Goal: Check status

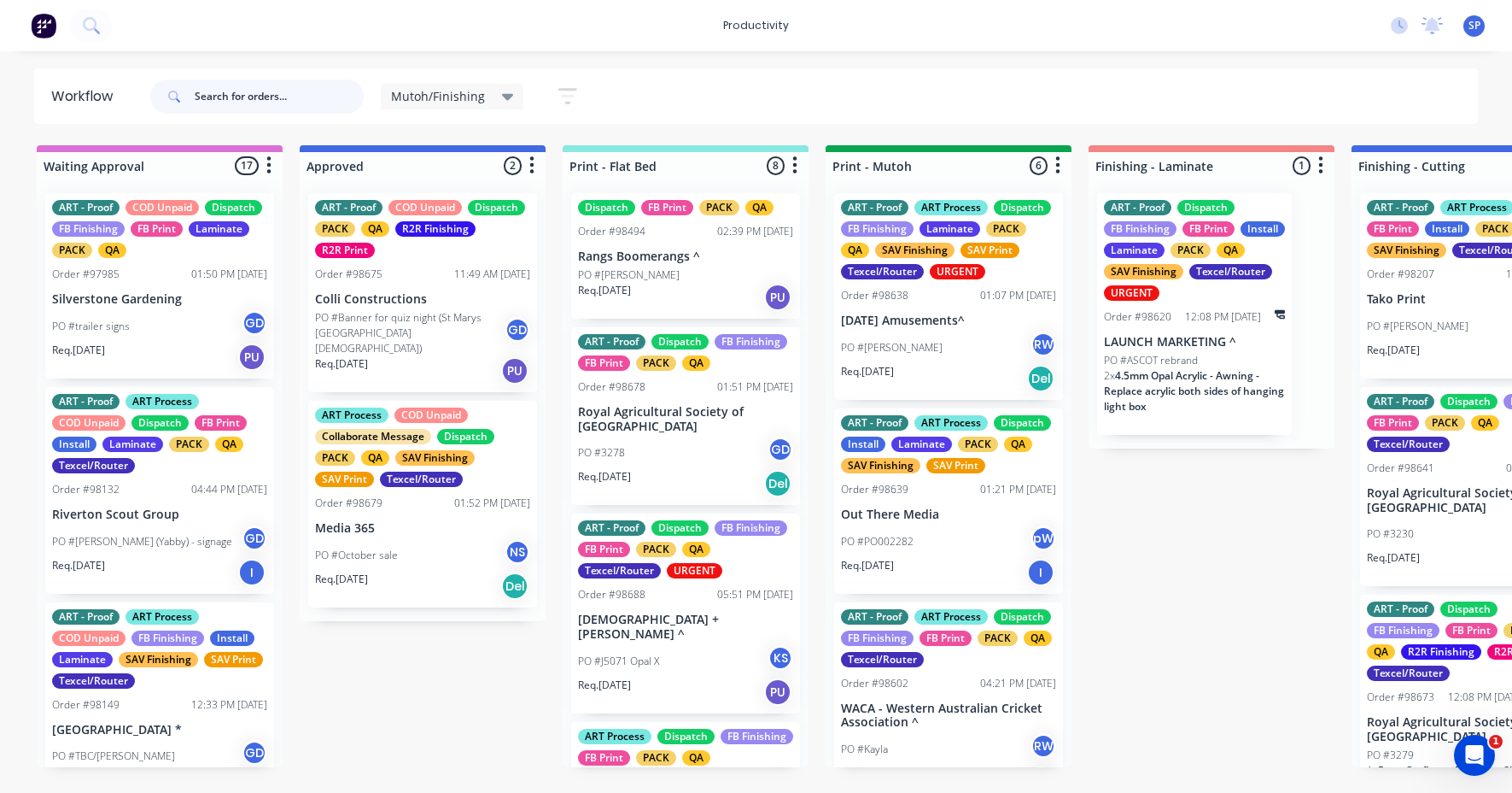
click at [221, 108] on input "text" at bounding box center [279, 96] width 169 height 34
type input "98678"
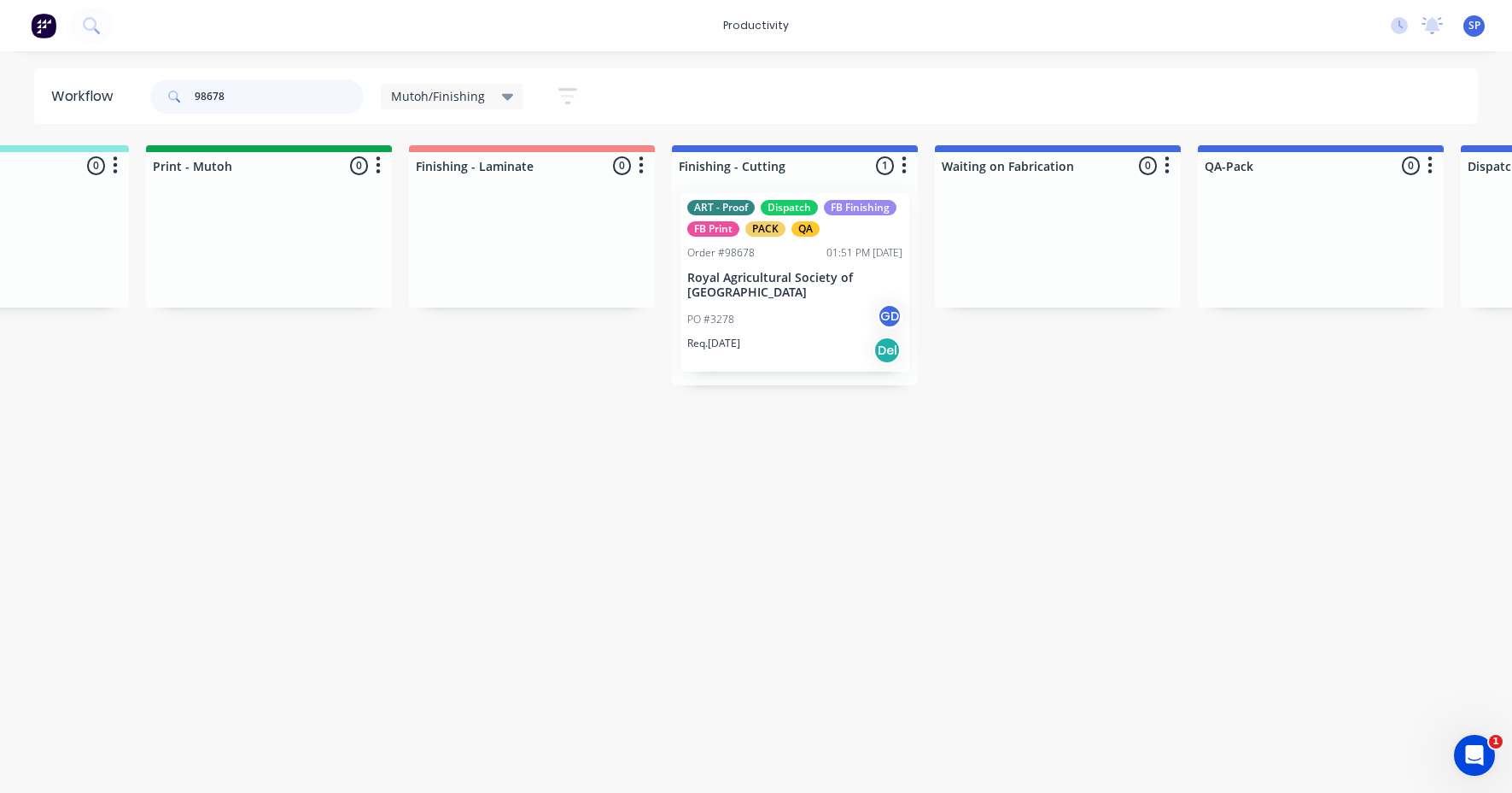
scroll to position [0, 687]
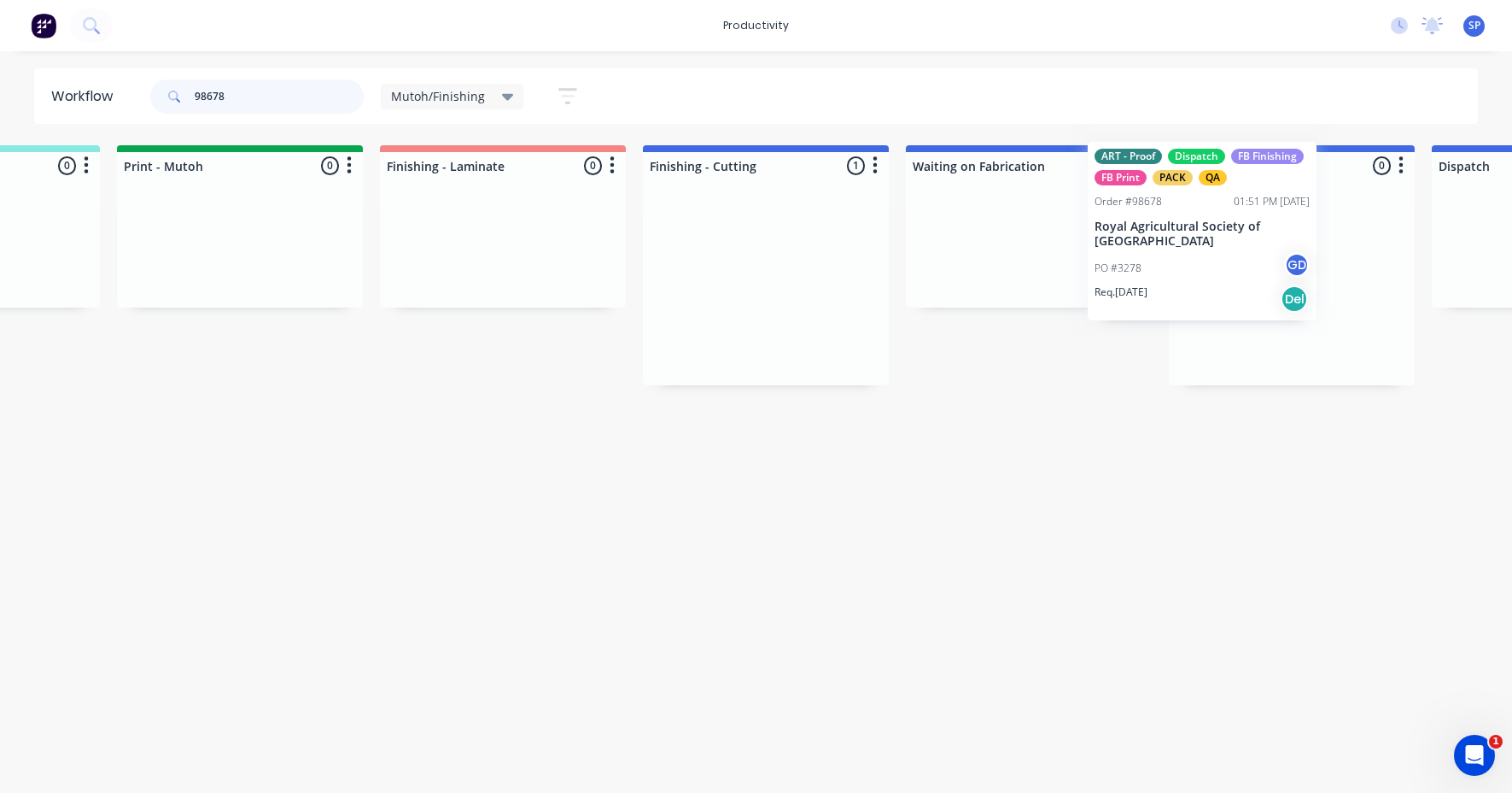
drag, startPoint x: 757, startPoint y: 305, endPoint x: 1178, endPoint y: 259, distance: 423.5
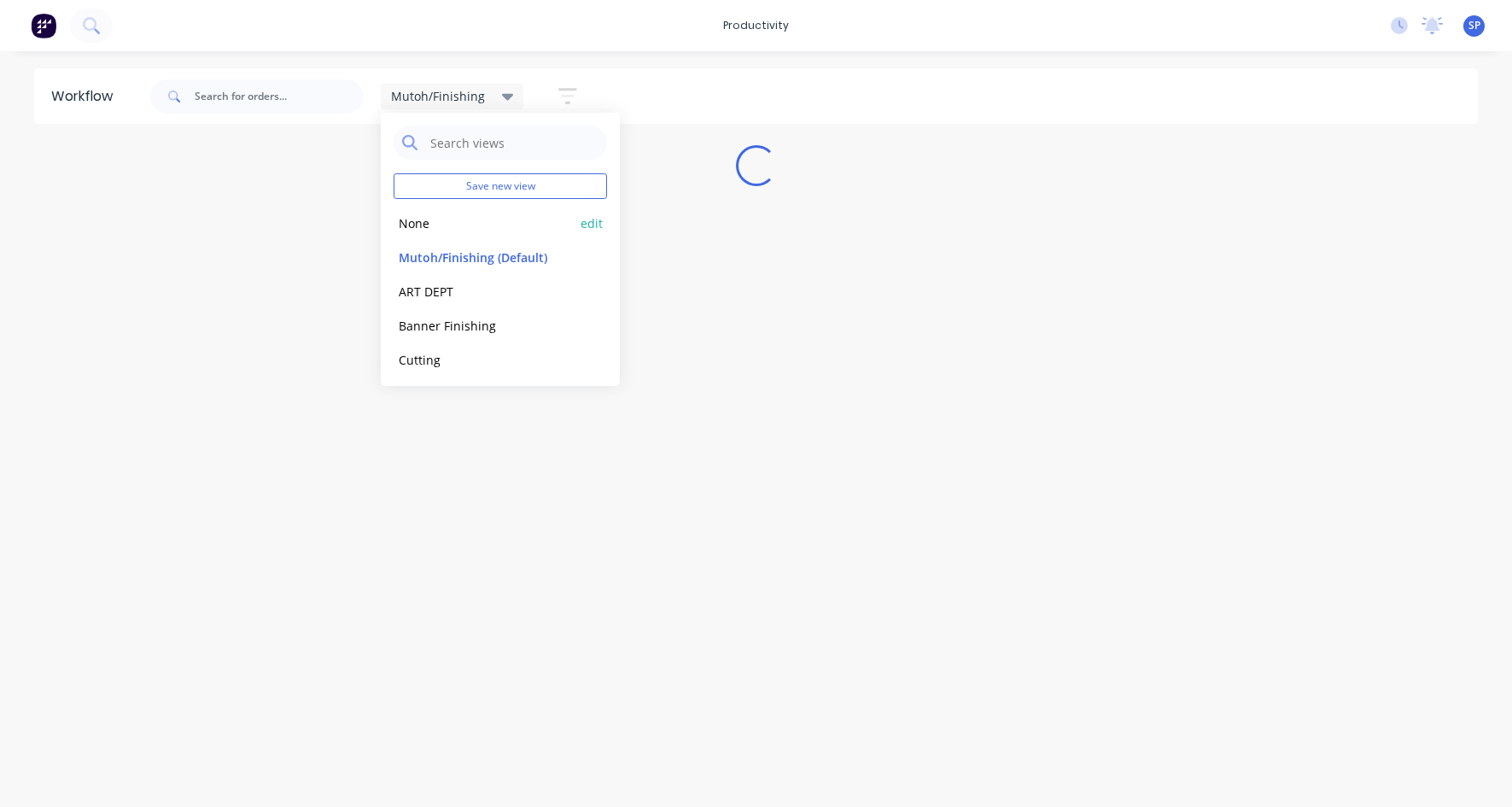
click at [425, 220] on button "None" at bounding box center [485, 223] width 181 height 20
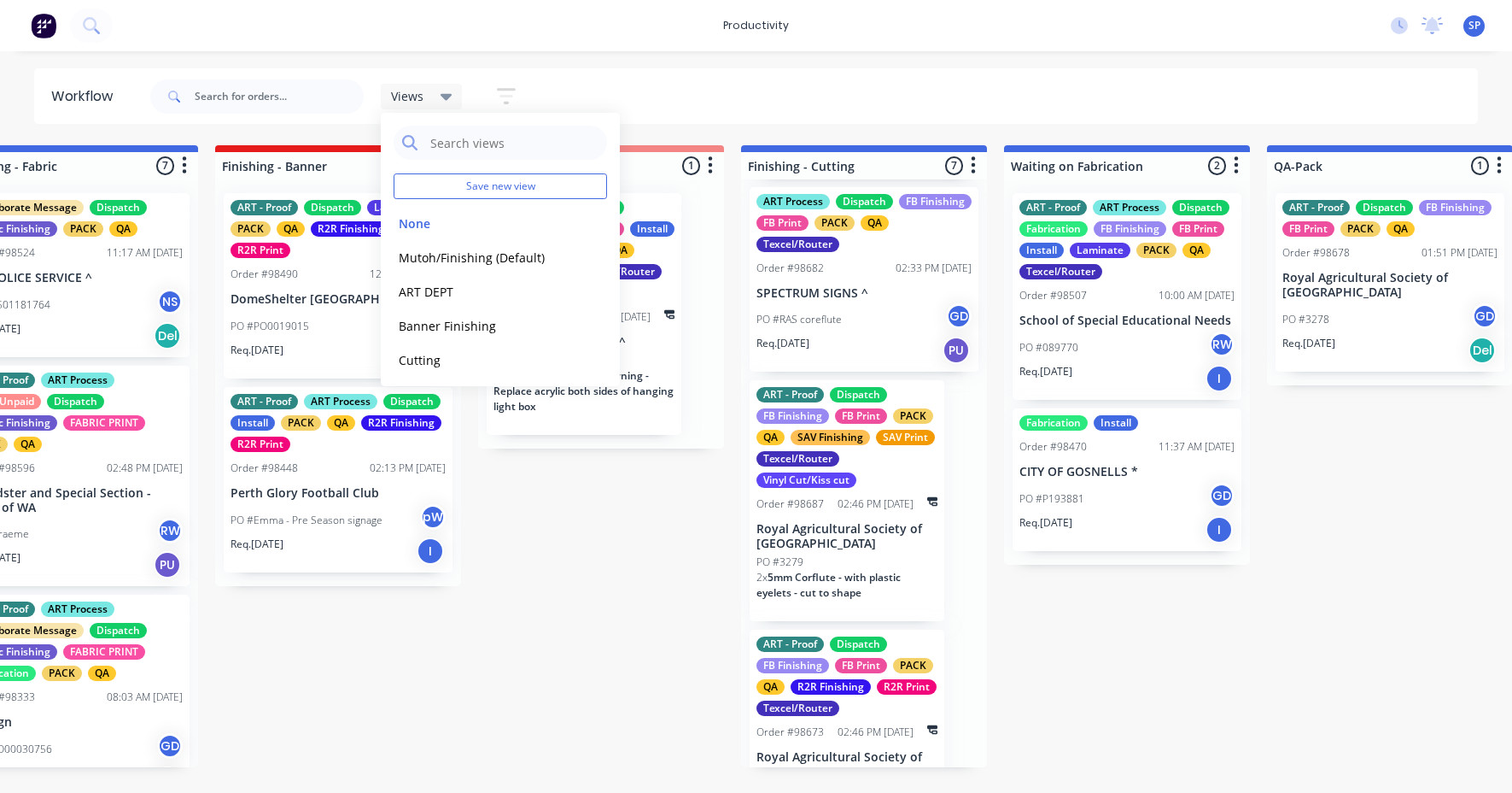
scroll to position [854, 0]
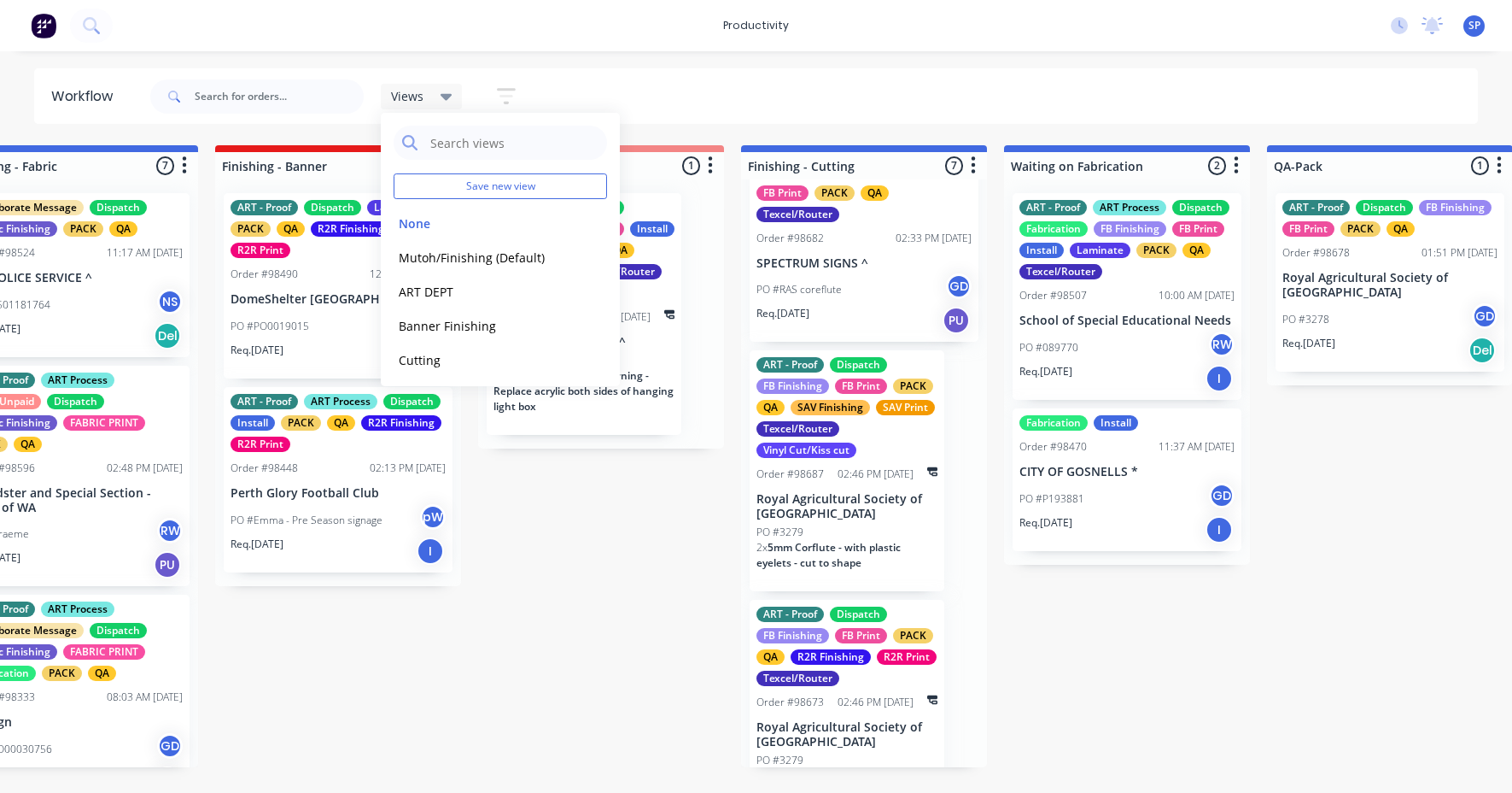
click at [831, 293] on div "PO #RAS coreflute GD" at bounding box center [865, 289] width 215 height 32
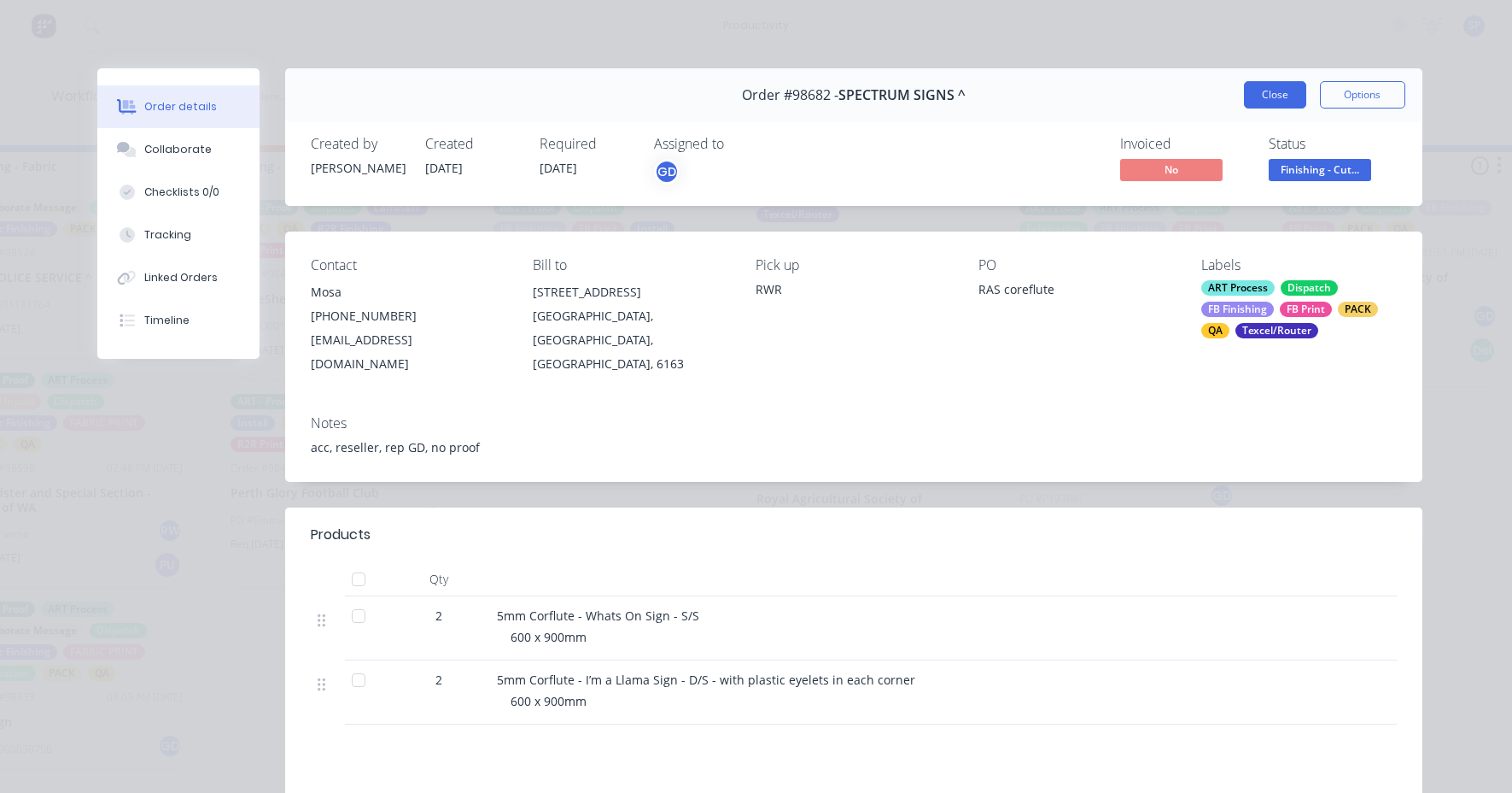
click at [1265, 104] on button "Close" at bounding box center [1276, 95] width 62 height 27
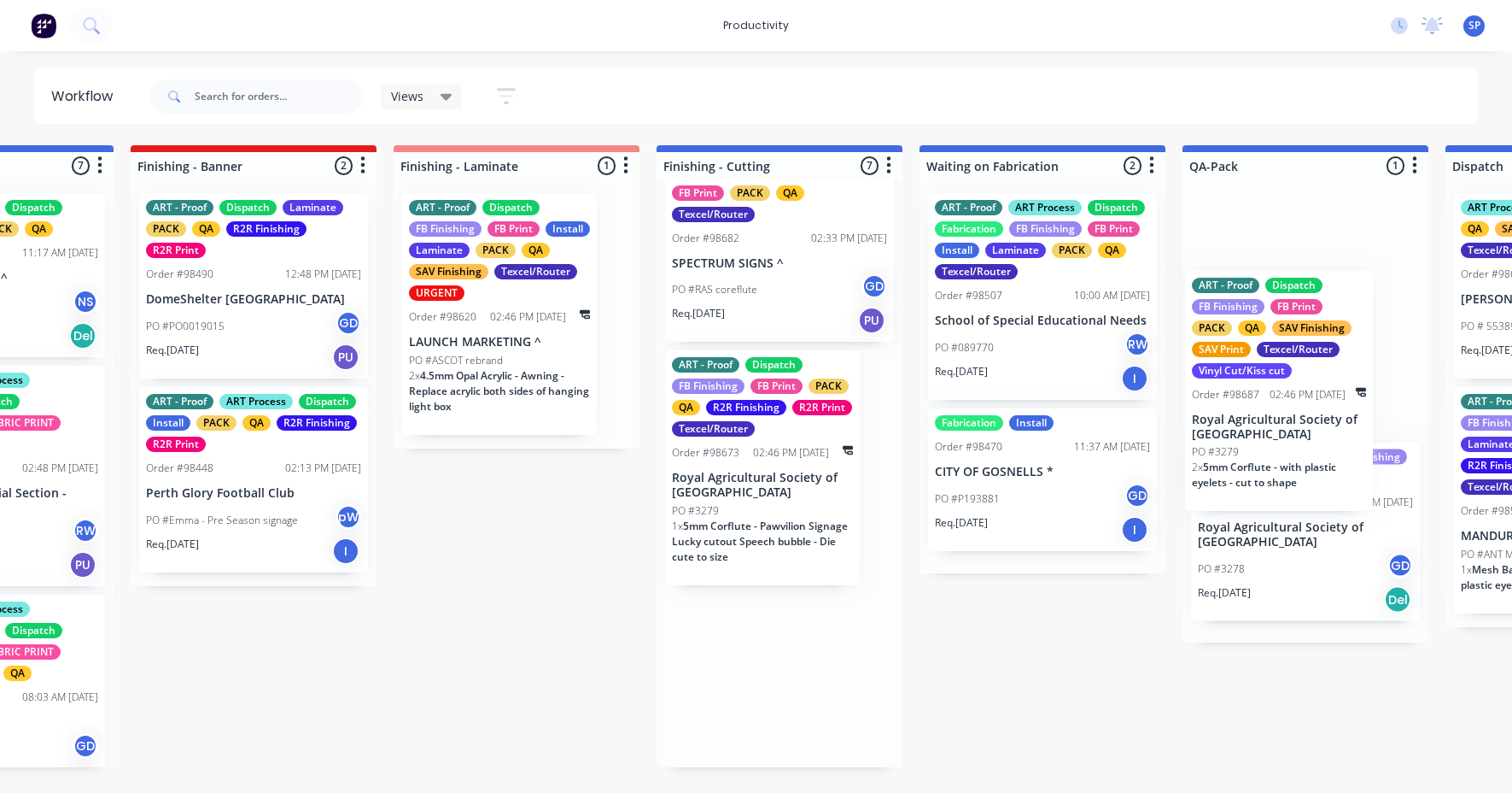
scroll to position [0, 3367]
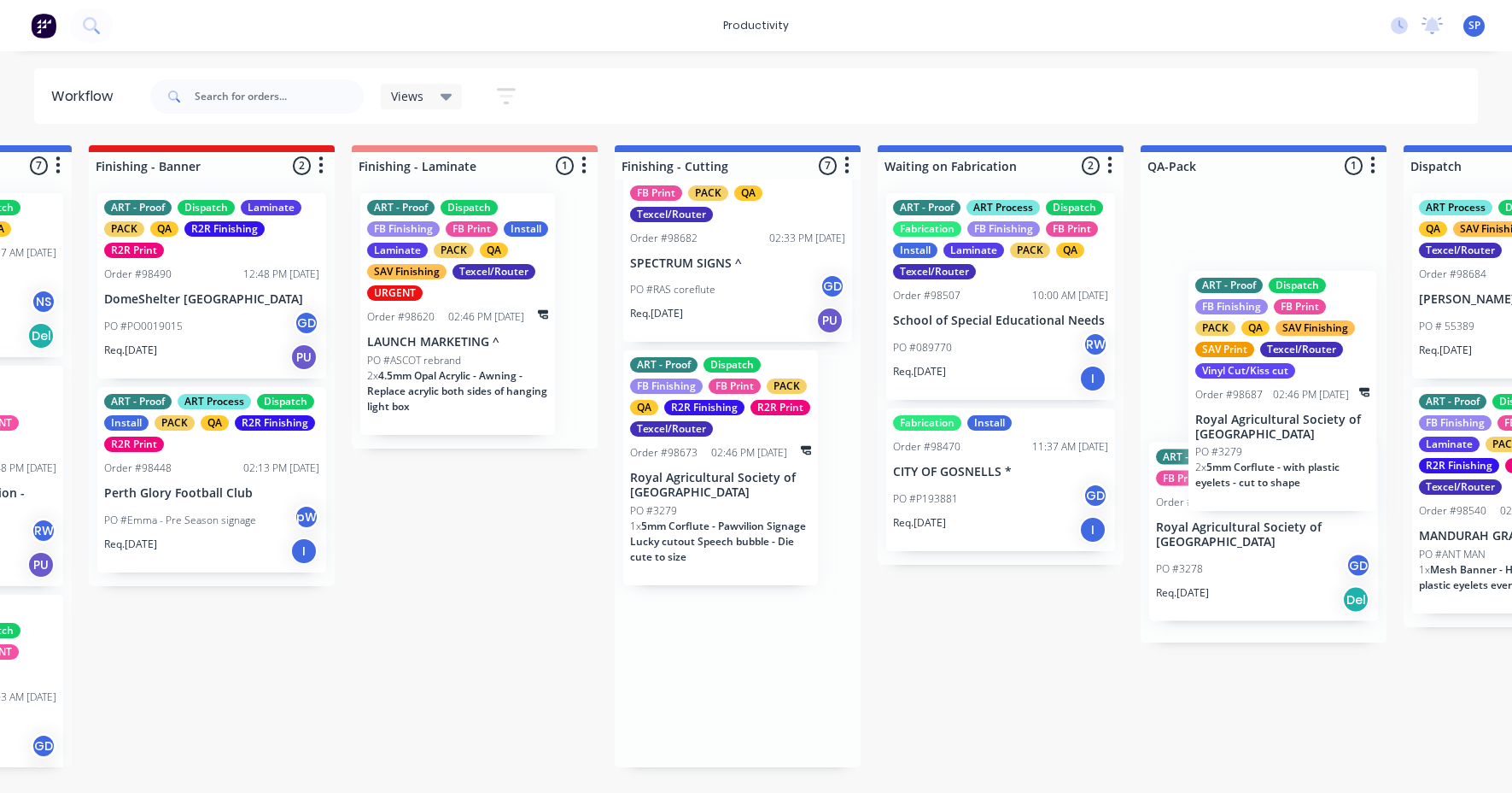
drag, startPoint x: 836, startPoint y: 501, endPoint x: 1280, endPoint y: 429, distance: 449.8
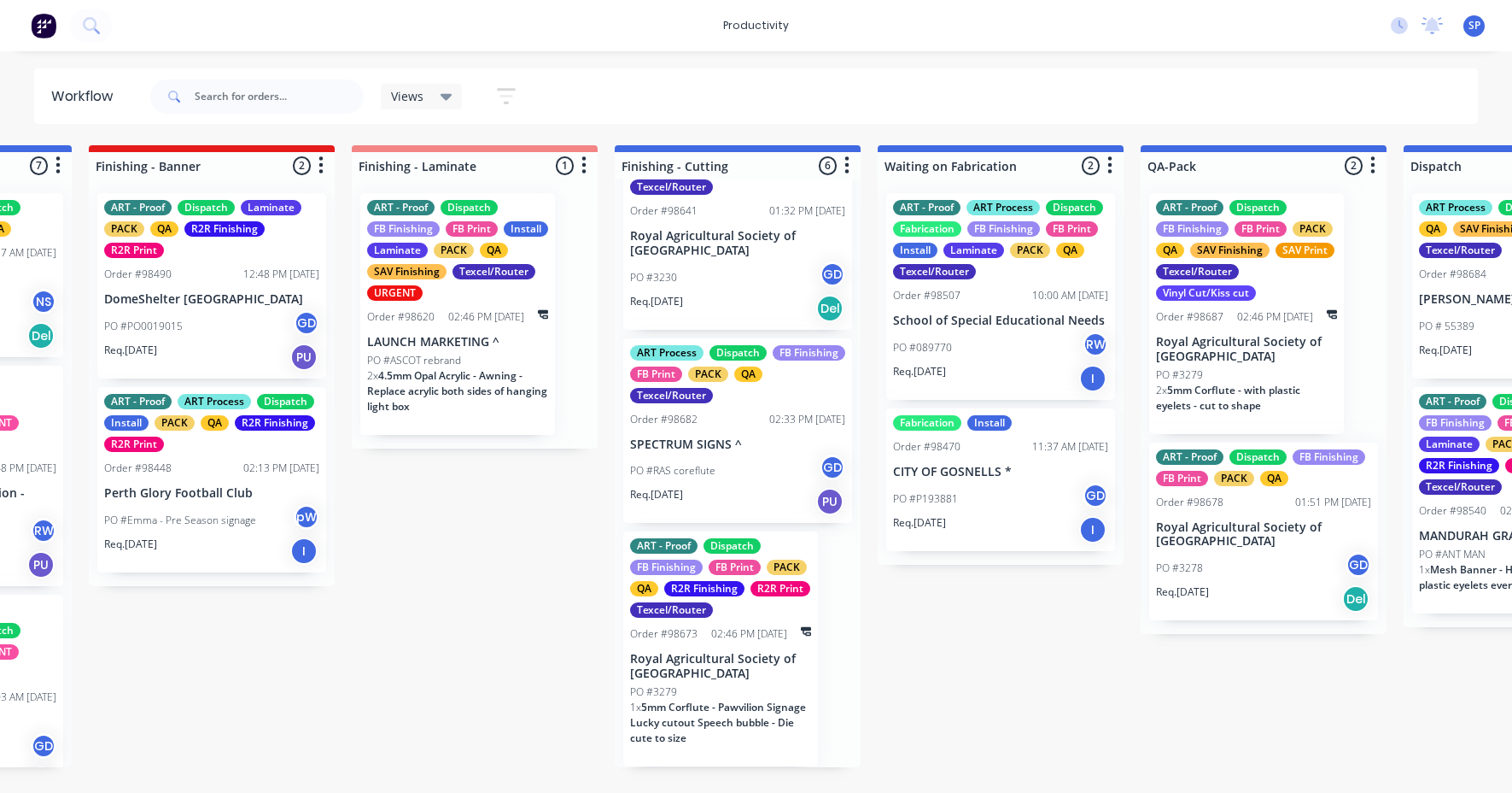
scroll to position [664, 0]
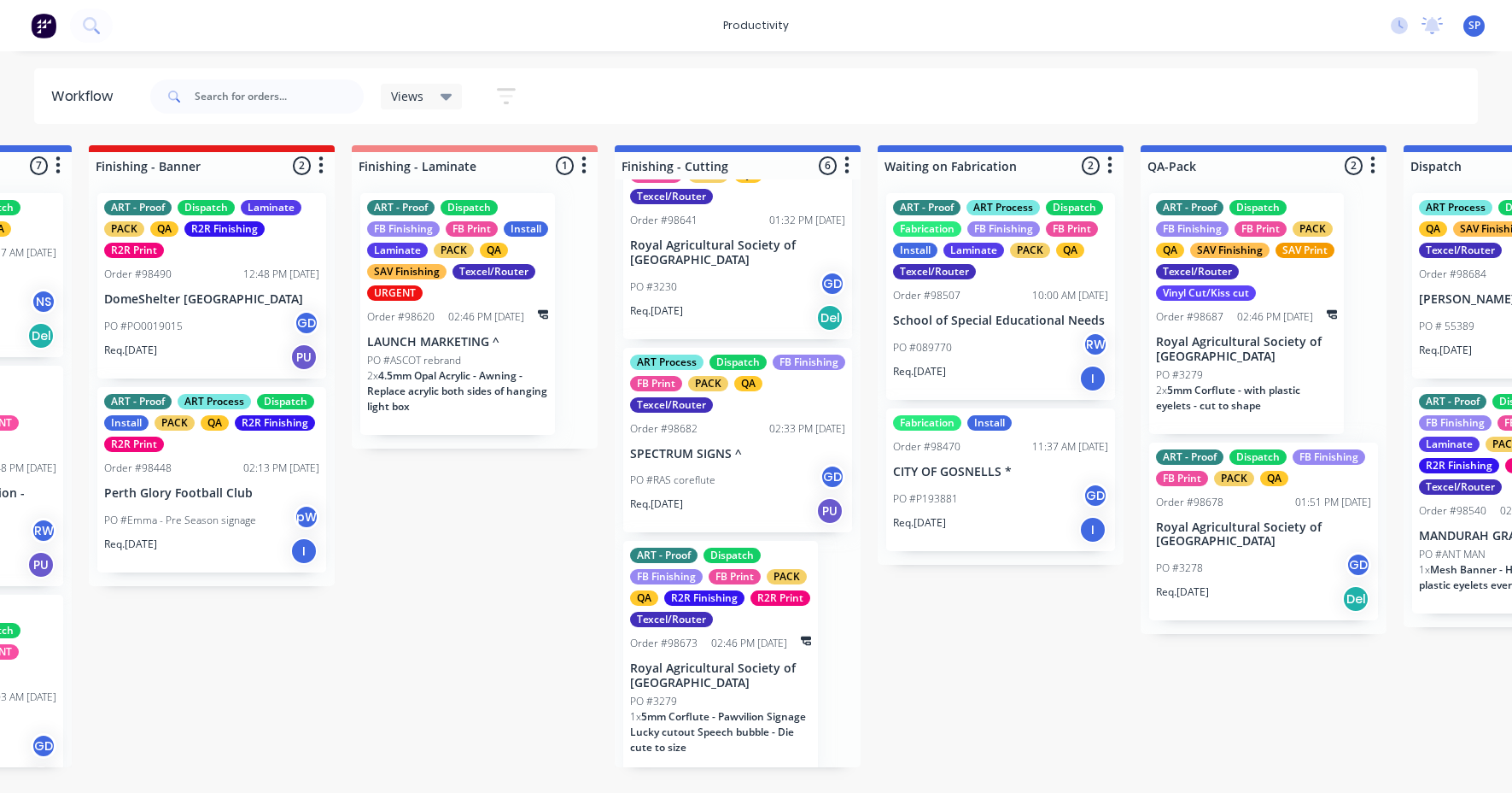
click at [688, 477] on p "PO #RAS coreflute" at bounding box center [673, 480] width 85 height 15
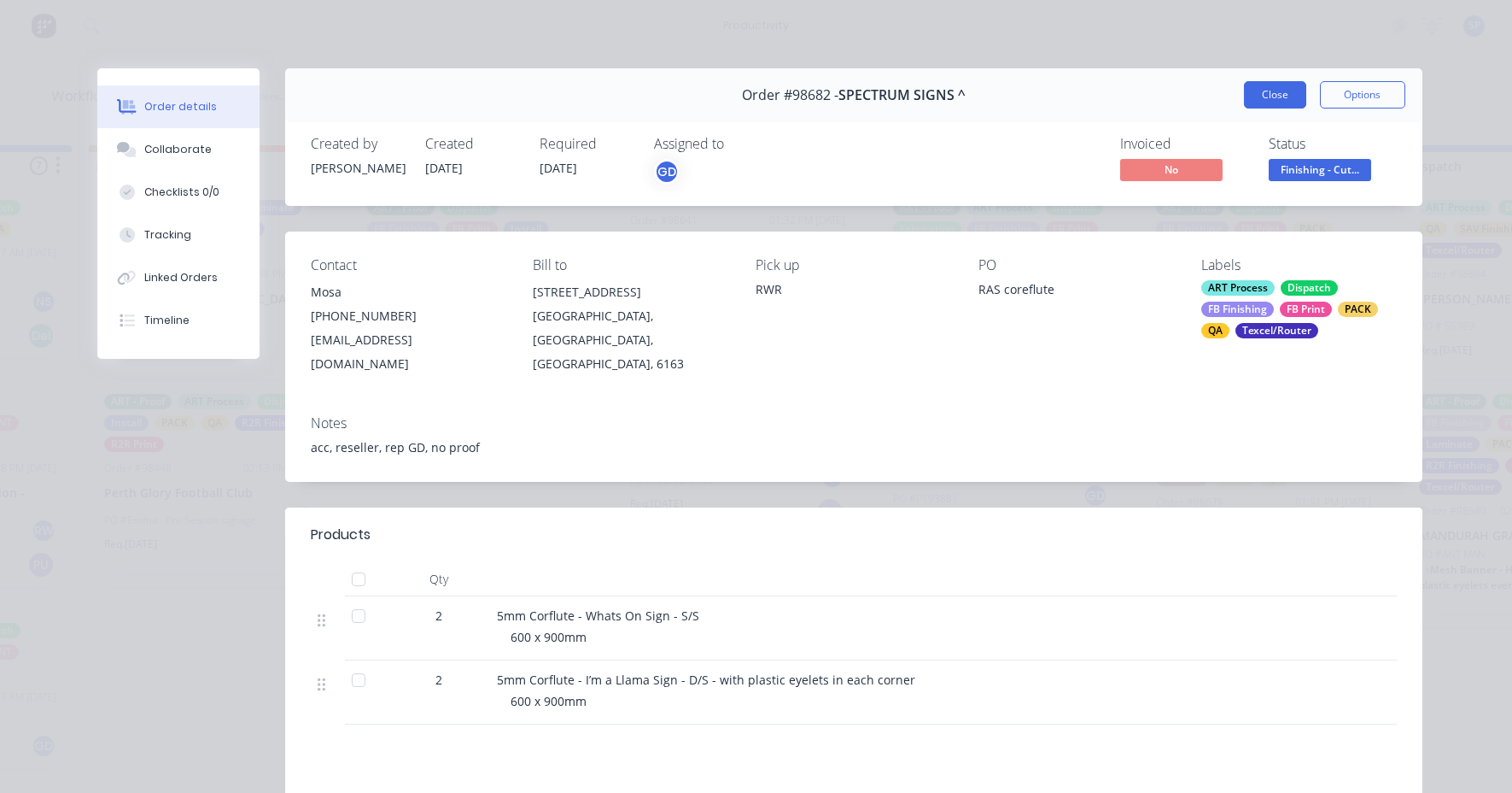
click at [1259, 89] on button "Close" at bounding box center [1276, 95] width 62 height 27
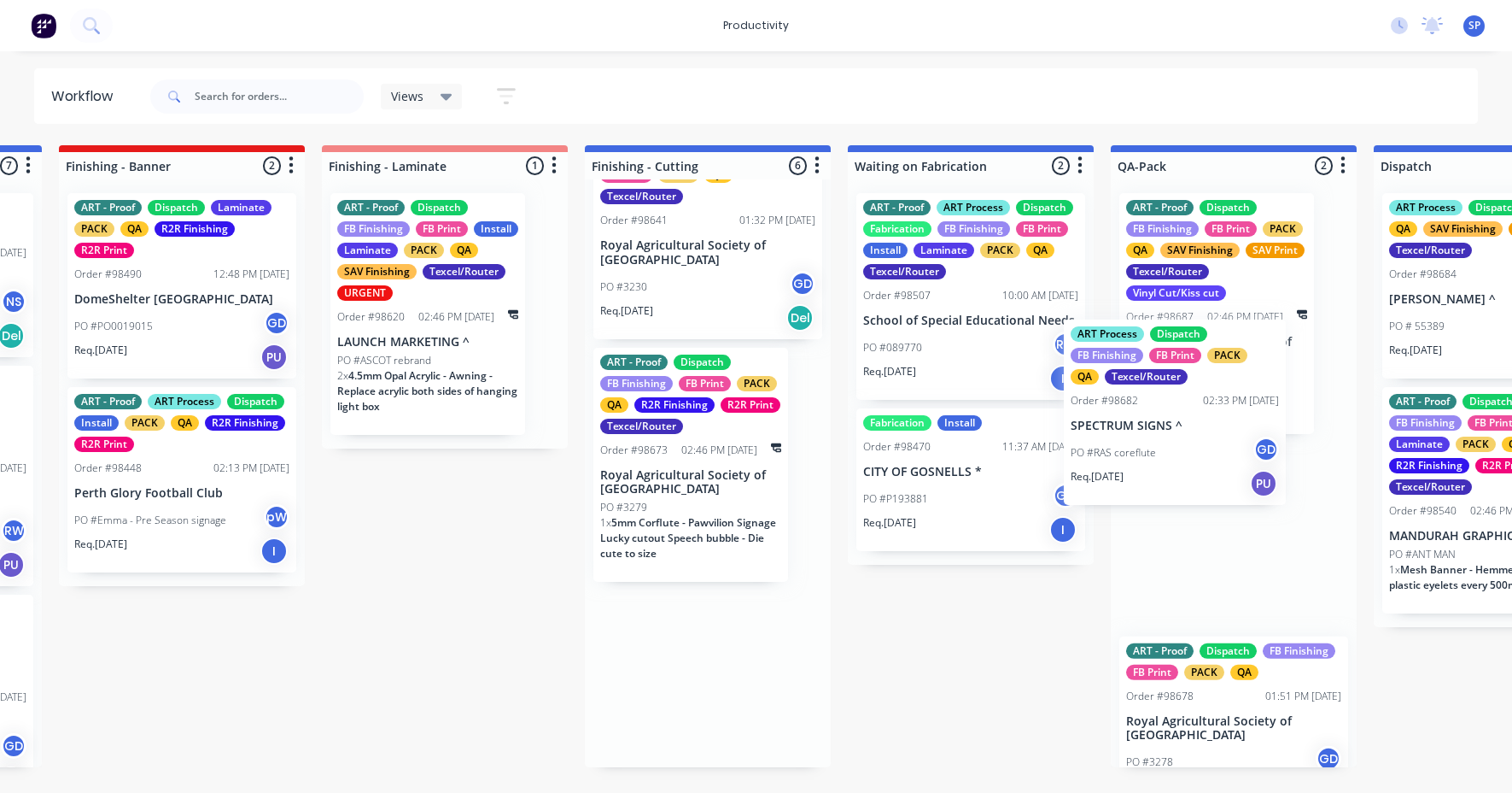
drag, startPoint x: 694, startPoint y: 461, endPoint x: 1138, endPoint y: 439, distance: 444.5
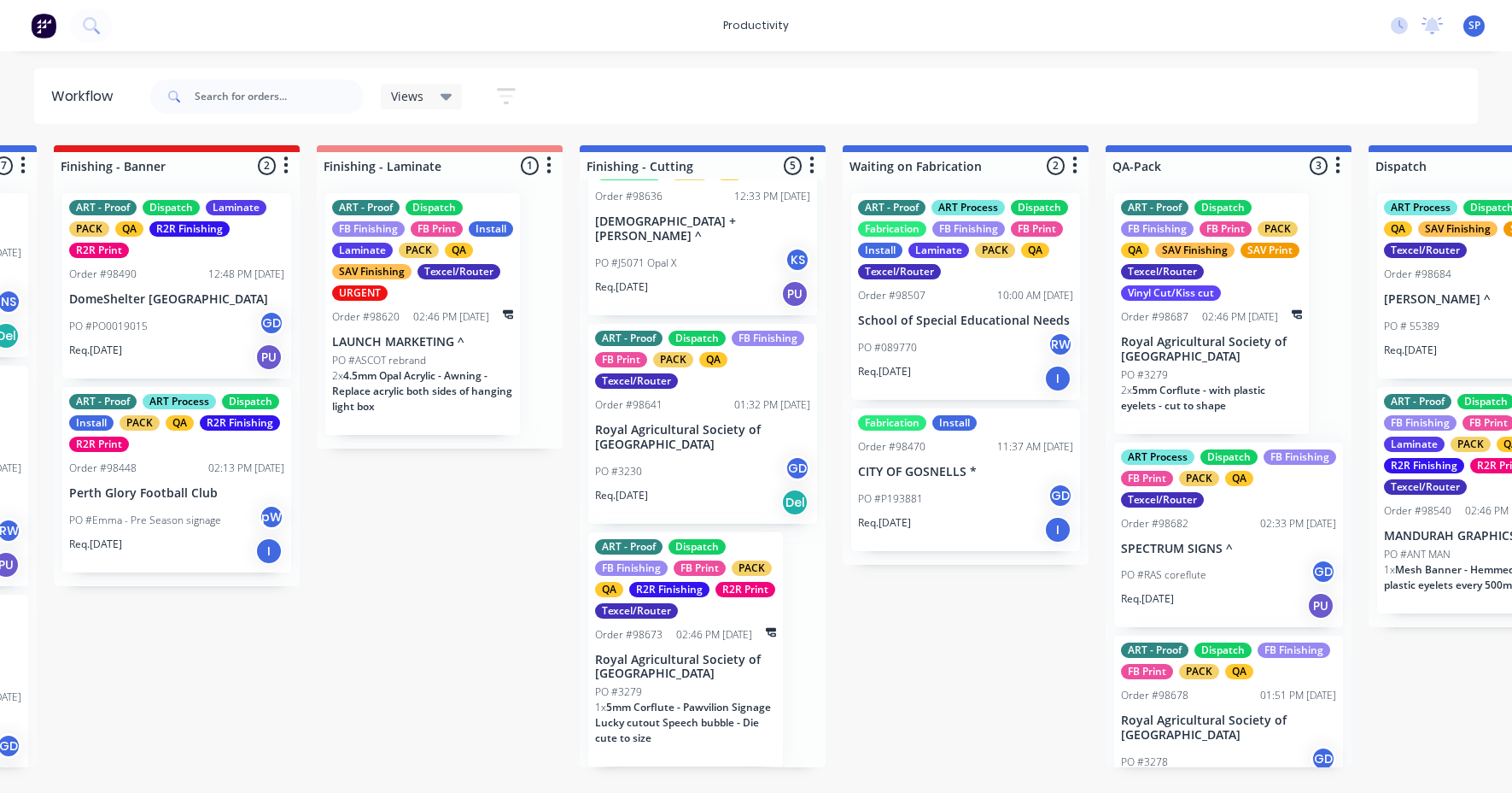
scroll to position [471, 0]
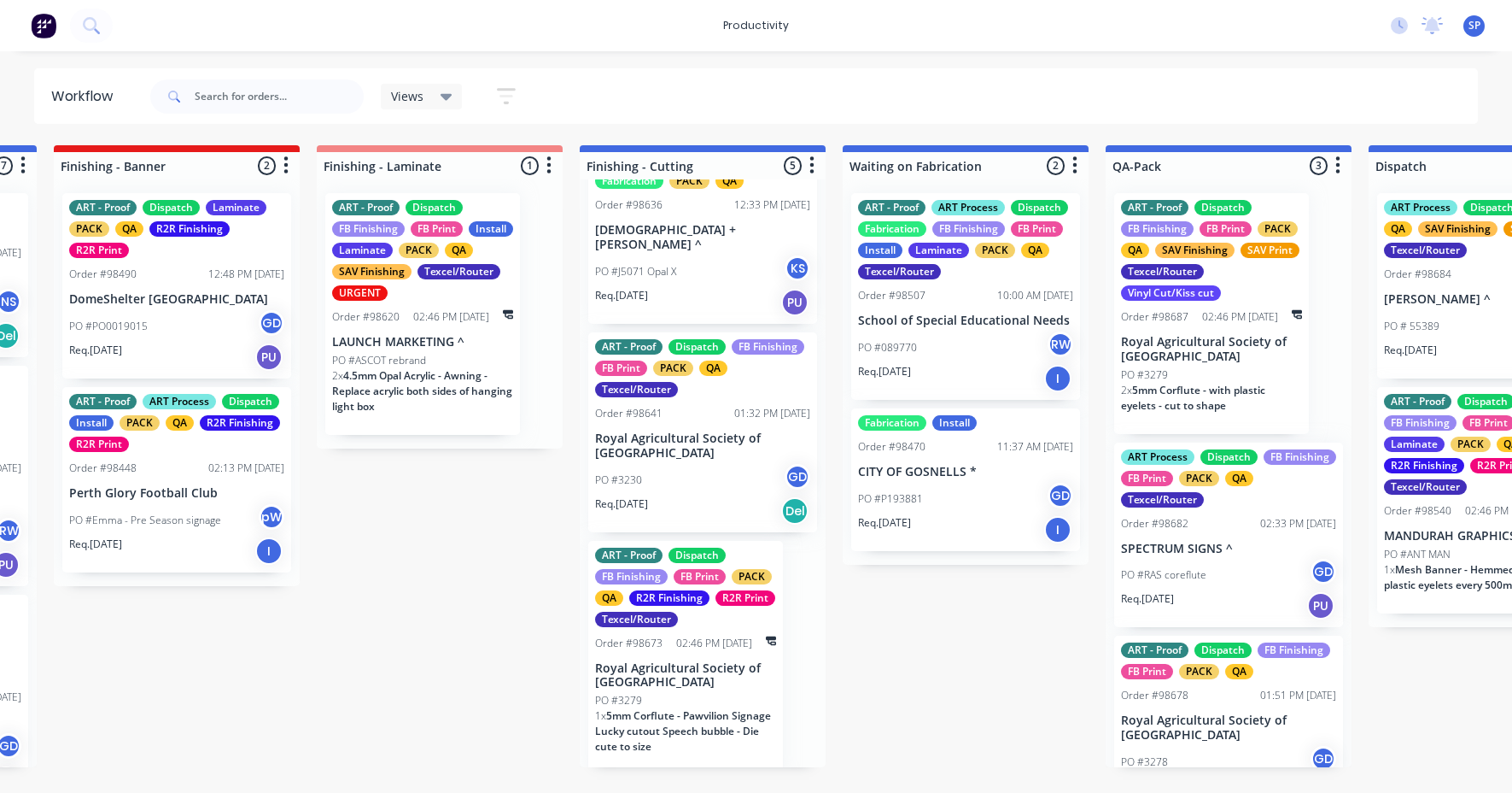
click at [692, 431] on p "Royal Agricultural Society of [GEOGRAPHIC_DATA]" at bounding box center [703, 445] width 215 height 29
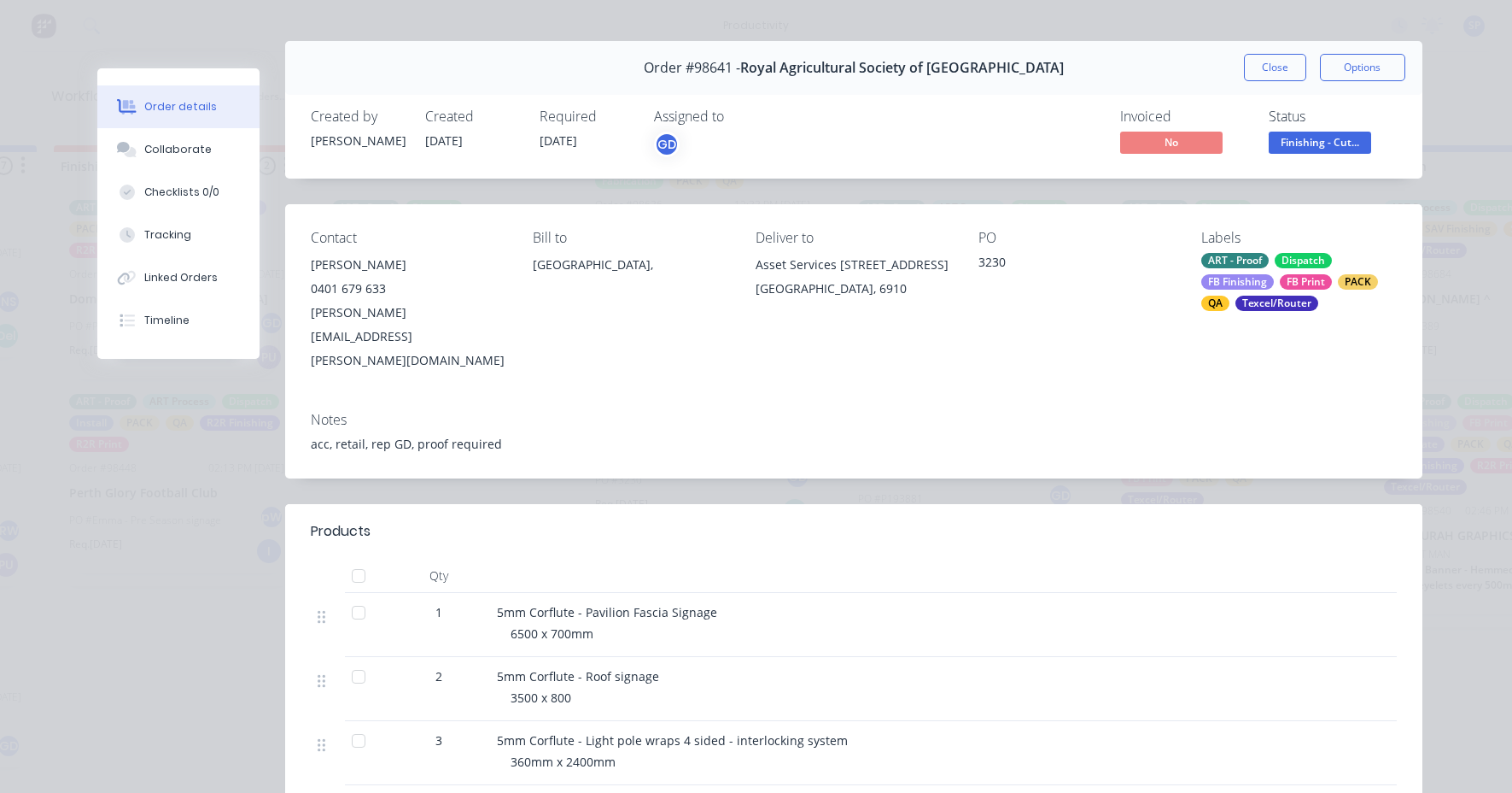
scroll to position [0, 0]
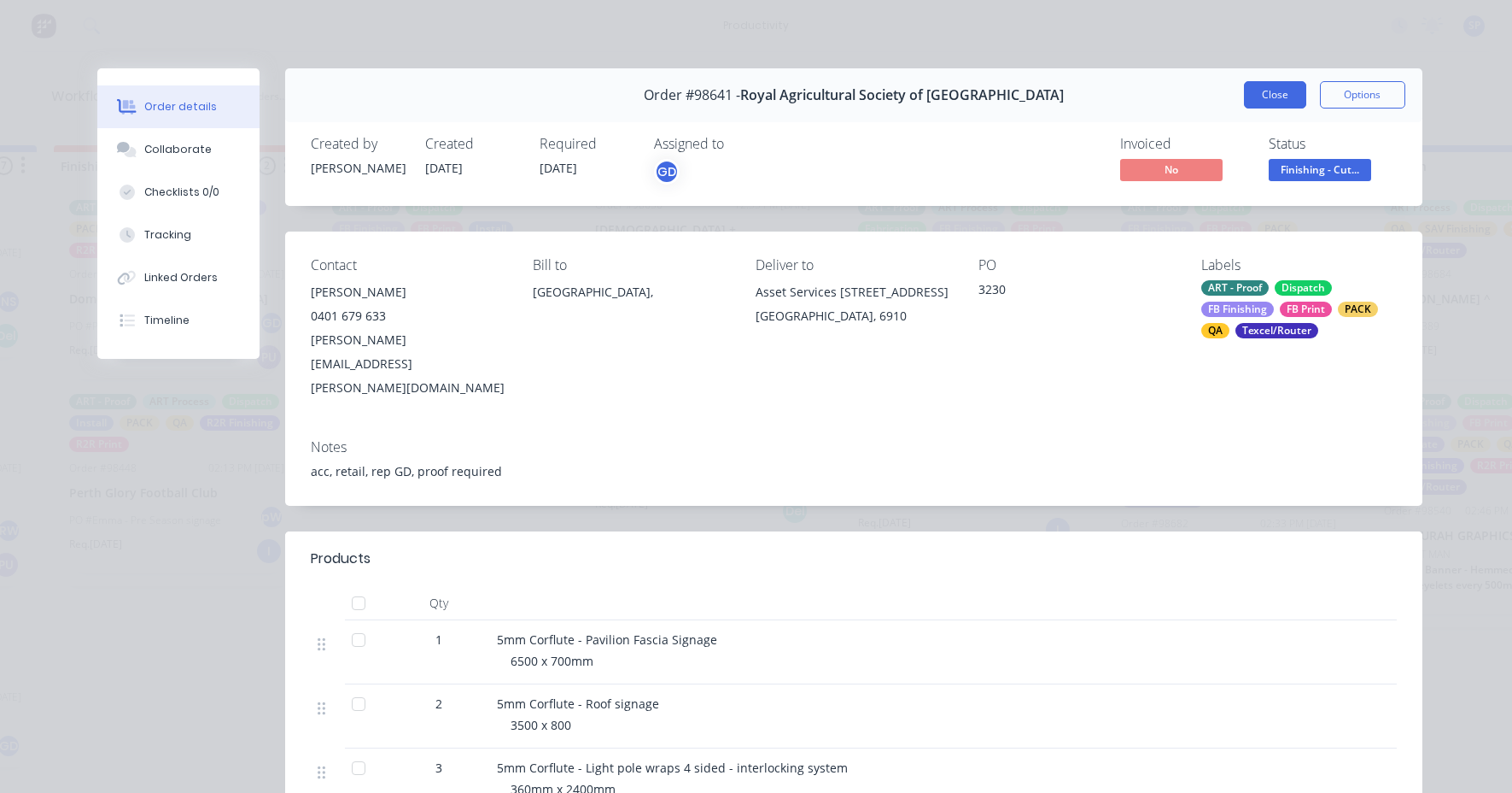
click at [1259, 93] on button "Close" at bounding box center [1276, 95] width 62 height 27
